Goal: Information Seeking & Learning: Find specific fact

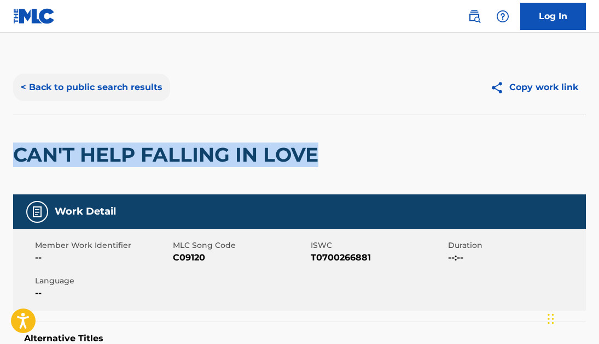
click at [92, 89] on button "< Back to public search results" at bounding box center [91, 87] width 157 height 27
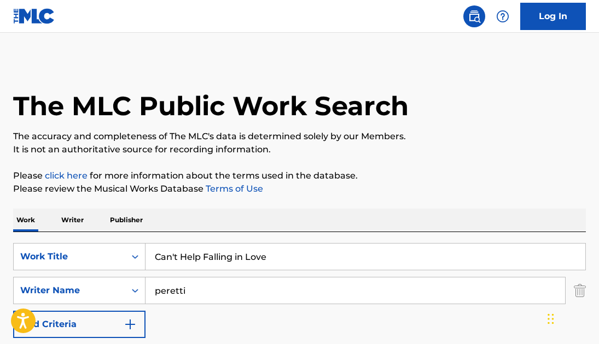
scroll to position [136, 0]
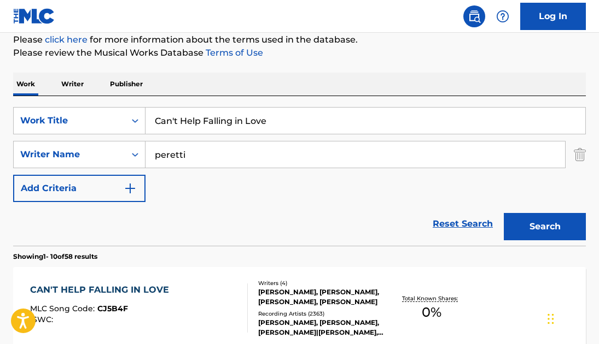
click at [190, 127] on input "Can't Help Falling in Love" at bounding box center [364, 121] width 439 height 26
type input "into the [PERSON_NAME]"
click at [102, 156] on div "Writer Name" at bounding box center [69, 154] width 98 height 13
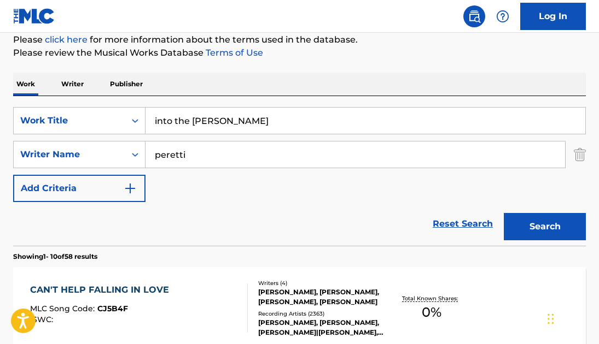
click at [184, 158] on input "peretti" at bounding box center [354, 155] width 419 height 26
click at [184, 157] on input "peretti" at bounding box center [354, 155] width 419 height 26
paste input "[PERSON_NAME]"
type input "[PERSON_NAME]"
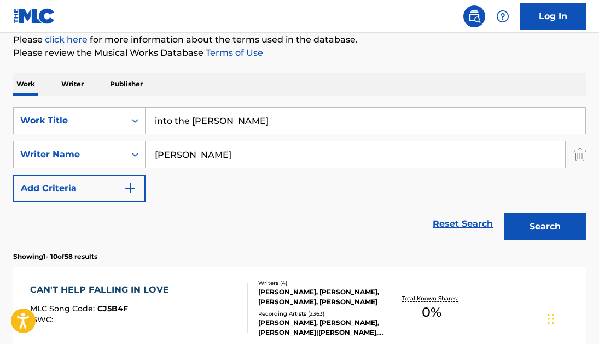
click at [173, 120] on input "into the [PERSON_NAME]" at bounding box center [364, 121] width 439 height 26
click at [226, 120] on input "in the [PERSON_NAME]" at bounding box center [364, 121] width 439 height 26
type input "in the [PERSON_NAME] somewhere"
click at [503, 213] on button "Search" at bounding box center [544, 226] width 82 height 27
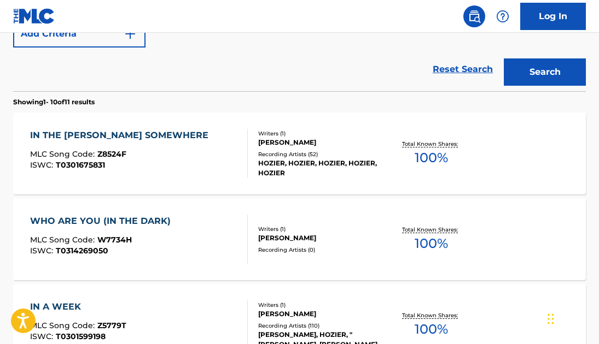
scroll to position [295, 0]
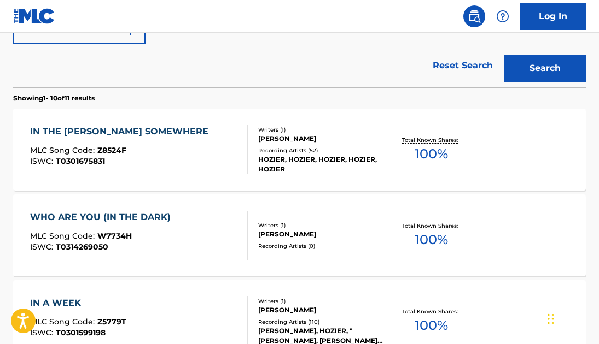
click at [121, 130] on div "IN THE [PERSON_NAME] SOMEWHERE" at bounding box center [122, 131] width 184 height 13
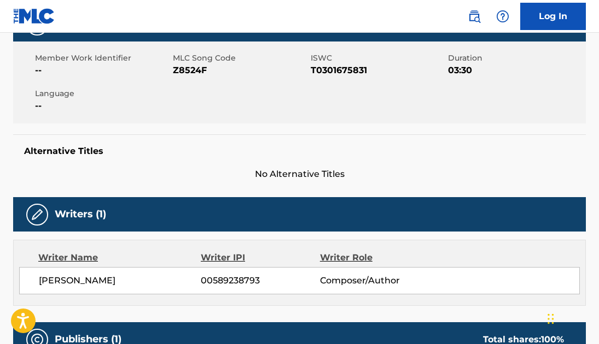
scroll to position [223, 0]
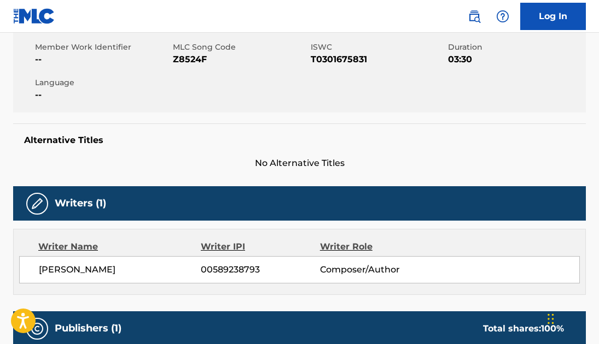
drag, startPoint x: 123, startPoint y: 247, endPoint x: 158, endPoint y: 248, distance: 35.0
click at [158, 263] on span "[PERSON_NAME]" at bounding box center [120, 269] width 162 height 13
copy span "[PERSON_NAME]"
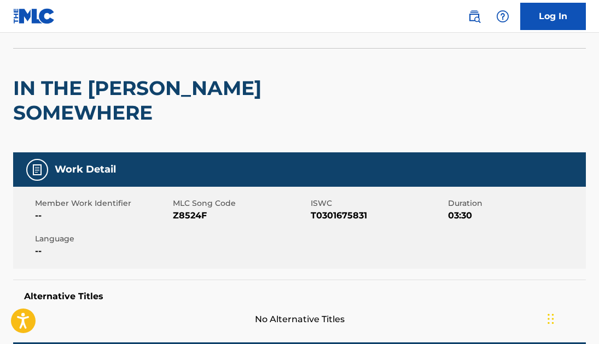
scroll to position [0, 0]
